Goal: Information Seeking & Learning: Learn about a topic

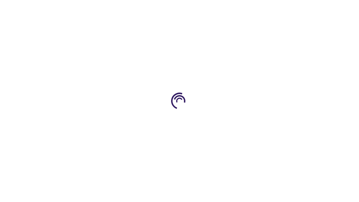
scroll to position [779, 0]
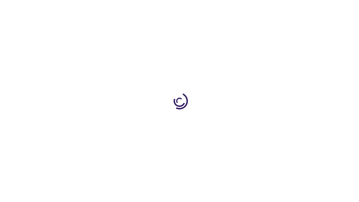
scroll to position [482, 0]
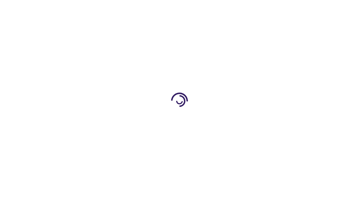
scroll to position [73, 0]
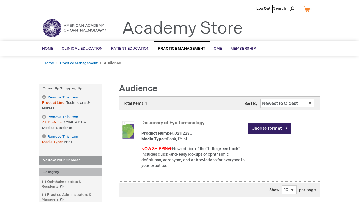
scroll to position [154, 0]
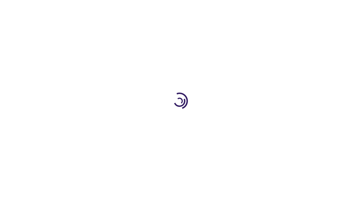
scroll to position [768, 0]
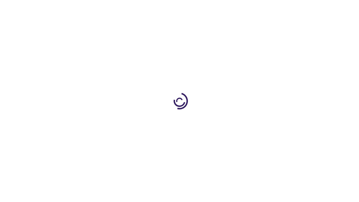
scroll to position [763, 0]
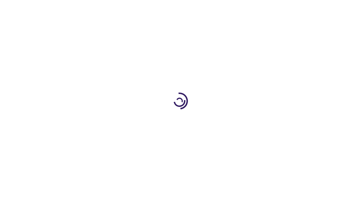
scroll to position [763, 0]
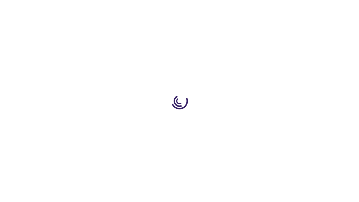
scroll to position [191, 0]
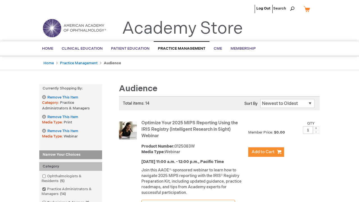
scroll to position [587, 0]
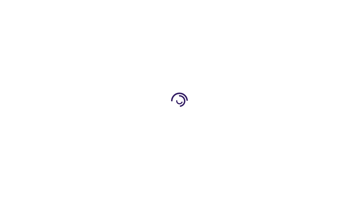
scroll to position [587, 0]
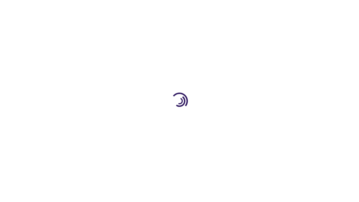
scroll to position [742, 0]
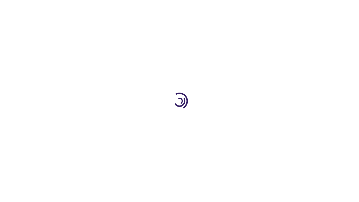
scroll to position [207, 0]
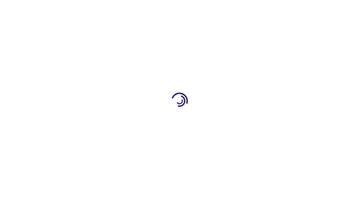
scroll to position [756, 0]
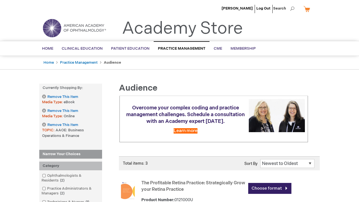
scroll to position [290, 0]
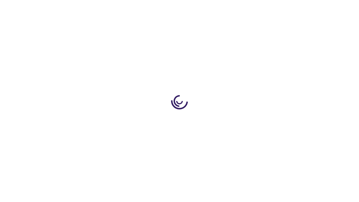
scroll to position [4, 0]
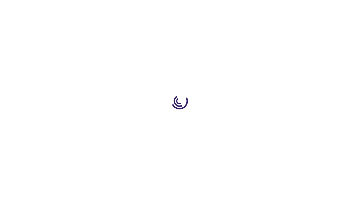
scroll to position [373, 0]
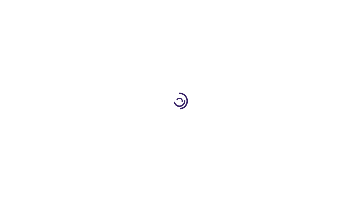
scroll to position [707, 0]
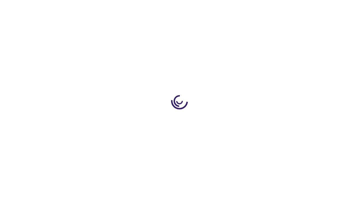
scroll to position [268, 0]
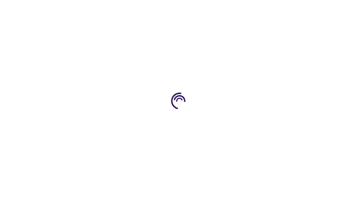
scroll to position [226, 0]
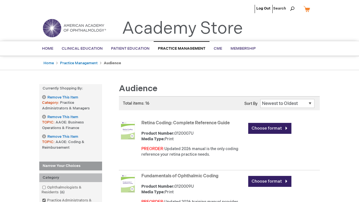
scroll to position [524, 0]
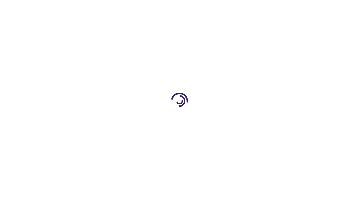
scroll to position [471, 0]
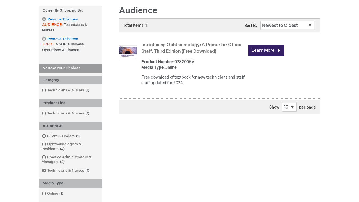
scroll to position [719, 0]
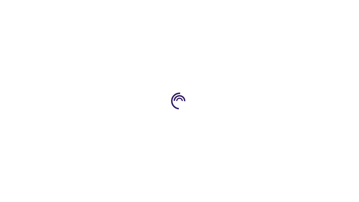
scroll to position [226, 0]
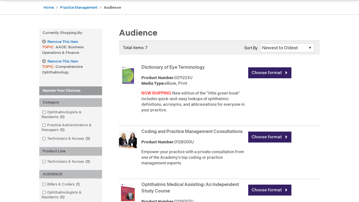
scroll to position [474, 0]
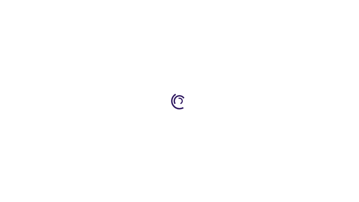
scroll to position [444, 0]
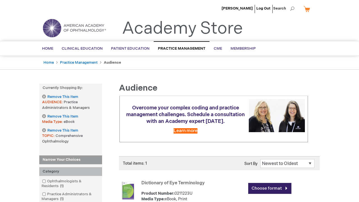
scroll to position [291, 0]
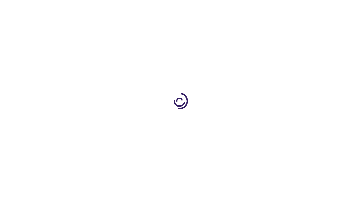
scroll to position [215, 0]
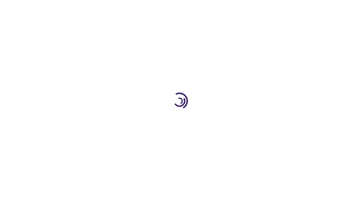
scroll to position [255, 0]
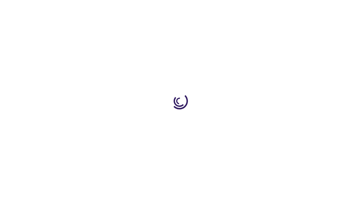
scroll to position [4, 0]
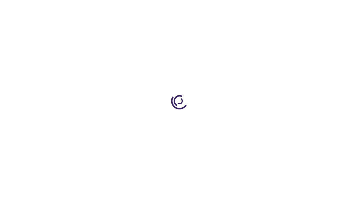
scroll to position [804, 0]
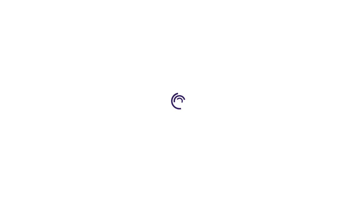
scroll to position [290, 0]
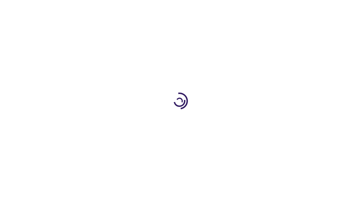
scroll to position [798, 0]
